Goal: Find contact information: Find contact information

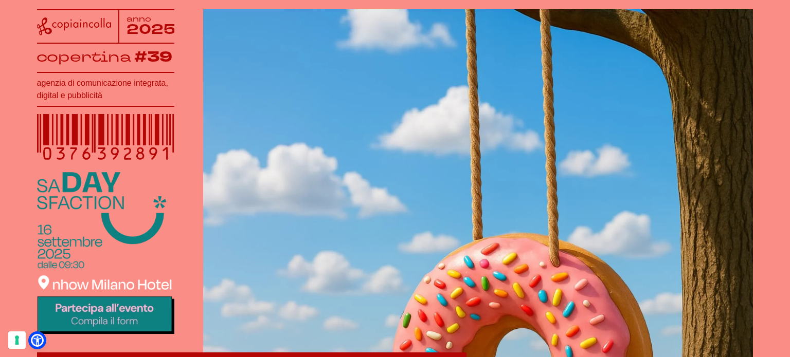
scroll to position [206, 0]
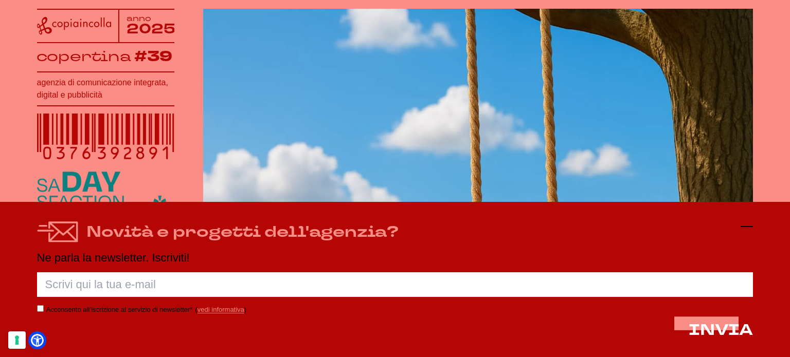
click at [742, 224] on icon at bounding box center [746, 227] width 12 height 12
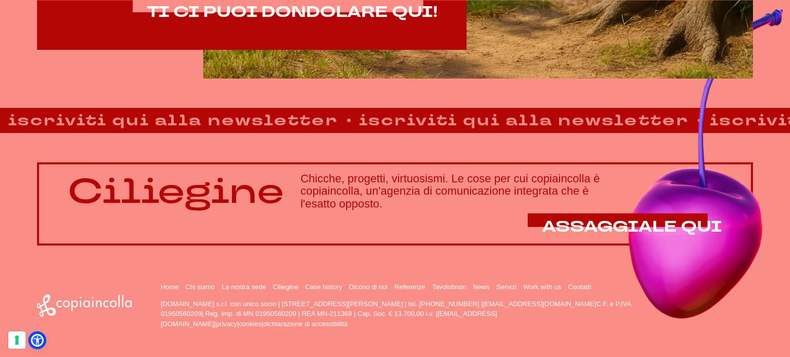
scroll to position [753, 0]
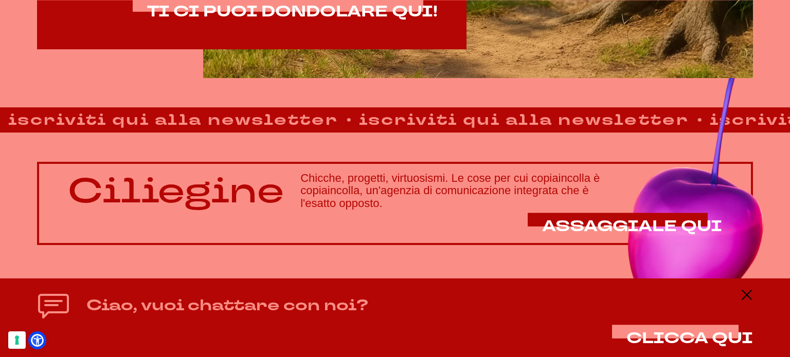
click at [309, 247] on footer "Home Chi siamo La nostra sede Ciliegine Case history" at bounding box center [395, 301] width 790 height 113
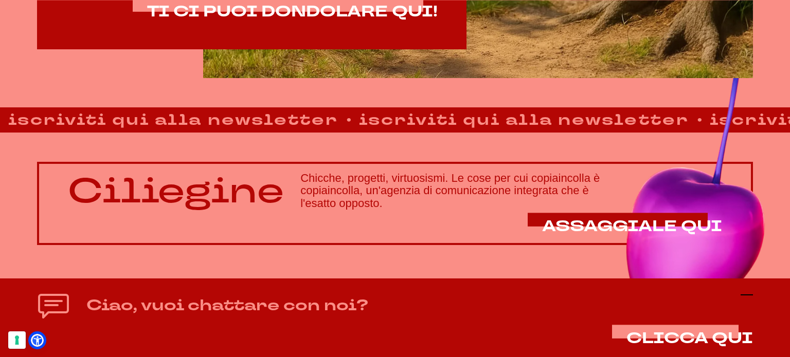
click at [748, 295] on line at bounding box center [746, 295] width 12 height 0
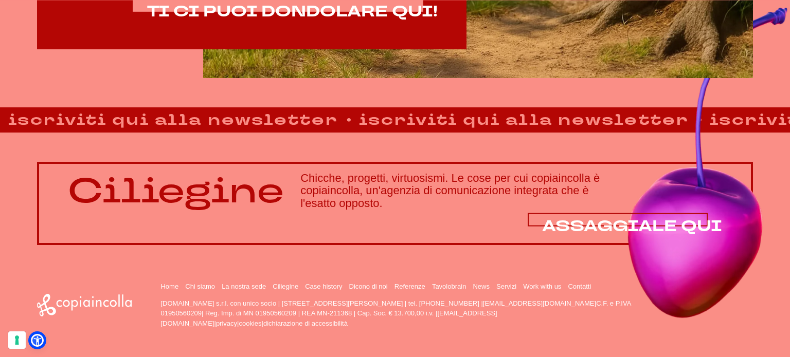
click at [618, 224] on span "ASSAGGIALE QUI" at bounding box center [632, 226] width 180 height 21
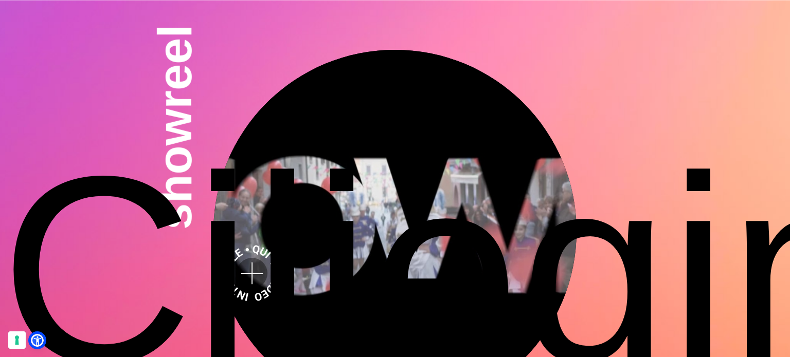
scroll to position [2776, 0]
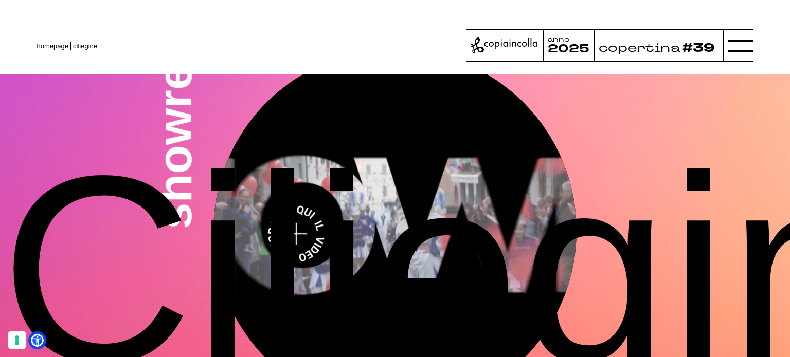
click at [296, 149] on video at bounding box center [394, 230] width 363 height 363
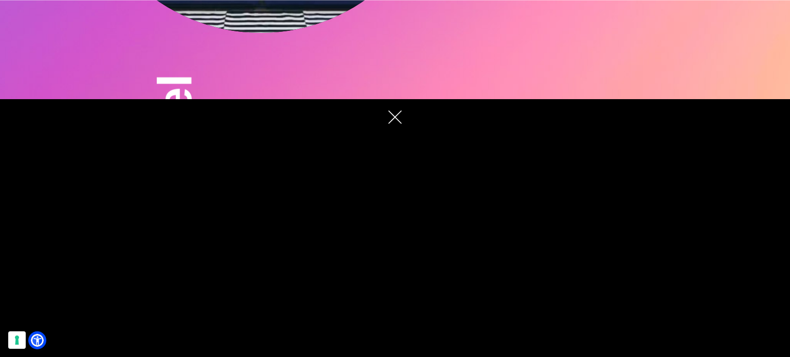
scroll to position [3047, 0]
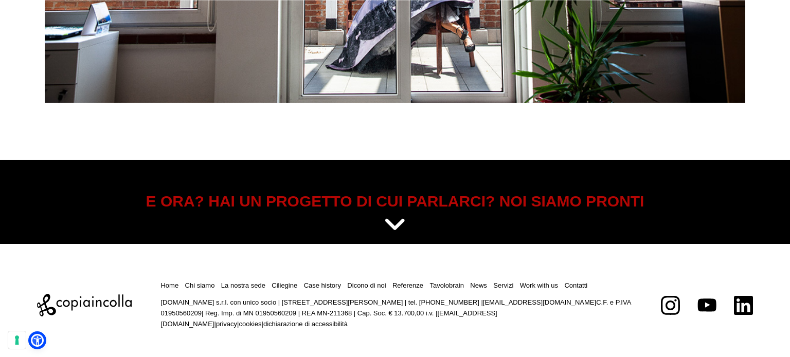
scroll to position [4331, 0]
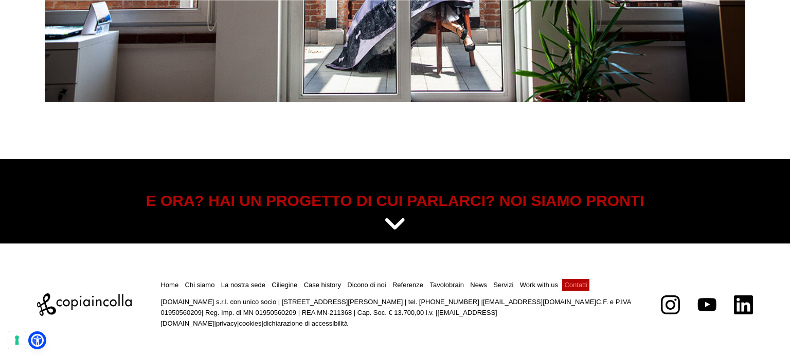
click at [582, 283] on link "Contatti" at bounding box center [575, 285] width 23 height 8
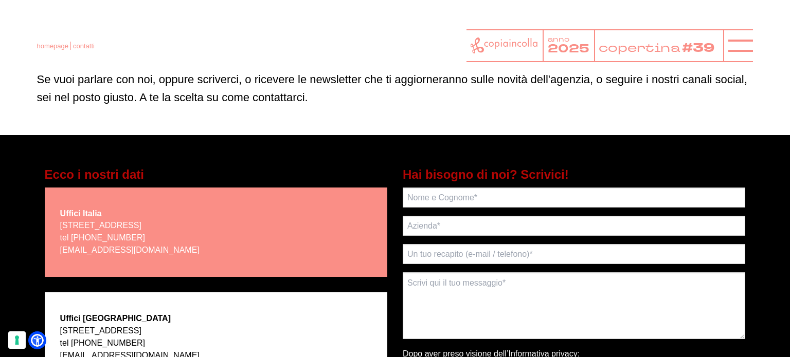
scroll to position [103, 0]
drag, startPoint x: 62, startPoint y: 224, endPoint x: 265, endPoint y: 222, distance: 203.6
click at [265, 222] on div "Uffici Italia via Bachelet, 12 - 46051 San Giorgio Bigarello (MN) tel +39 0376 …" at bounding box center [216, 232] width 342 height 89
